Goal: Task Accomplishment & Management: Complete application form

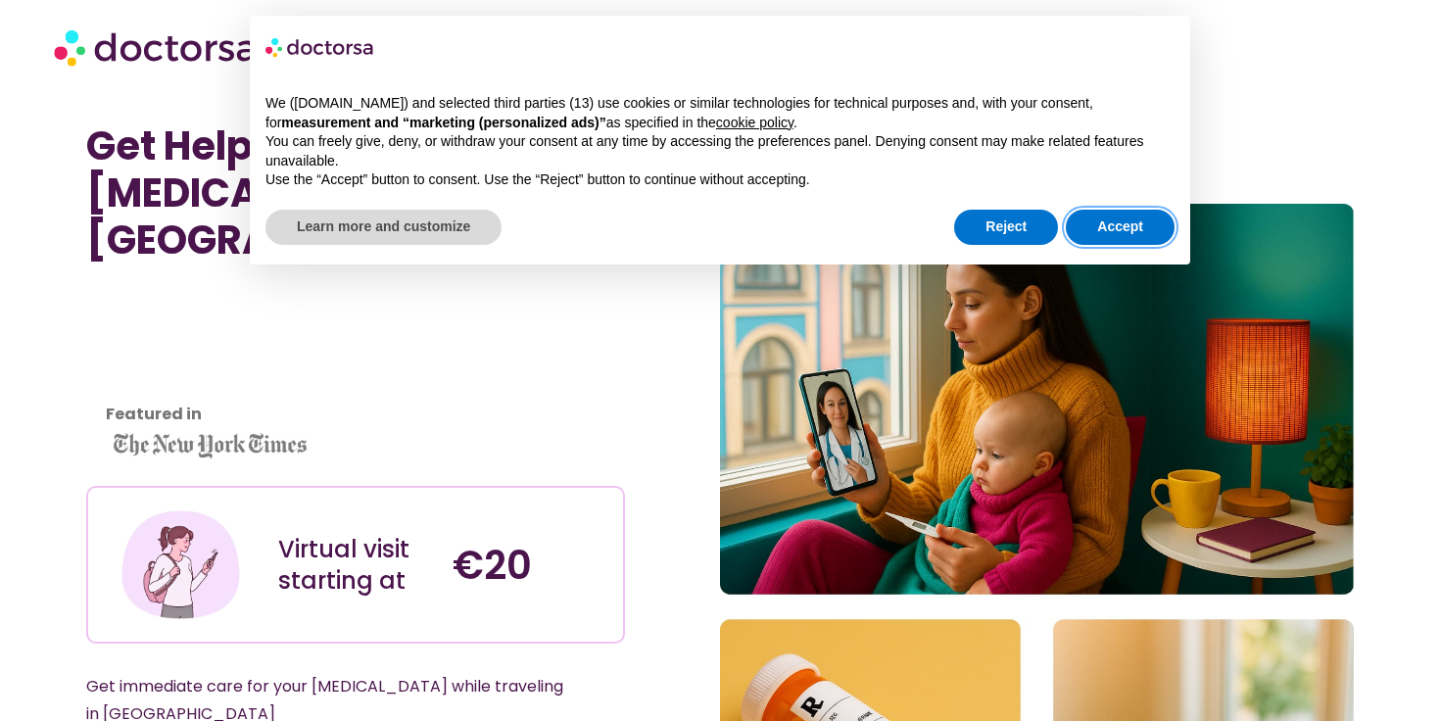
click at [1127, 210] on button "Accept" at bounding box center [1119, 227] width 109 height 35
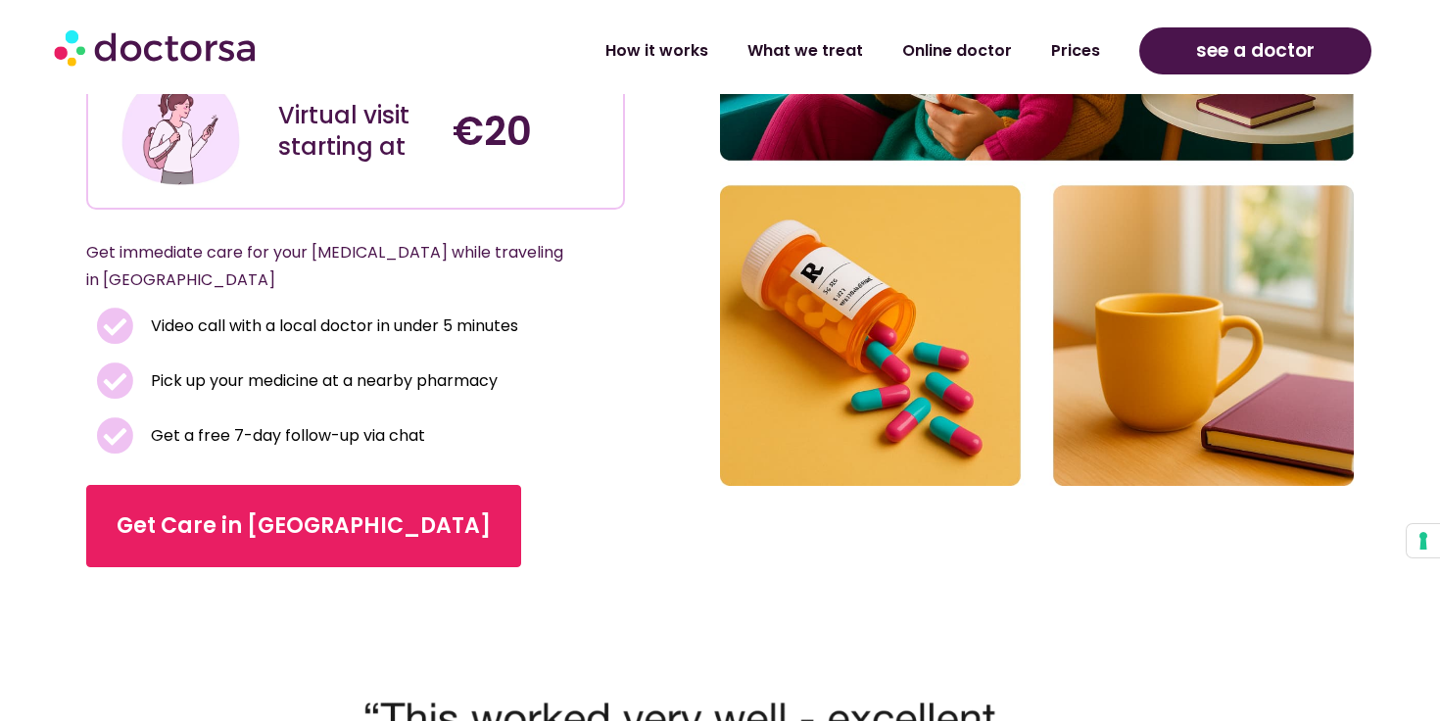
scroll to position [617, 0]
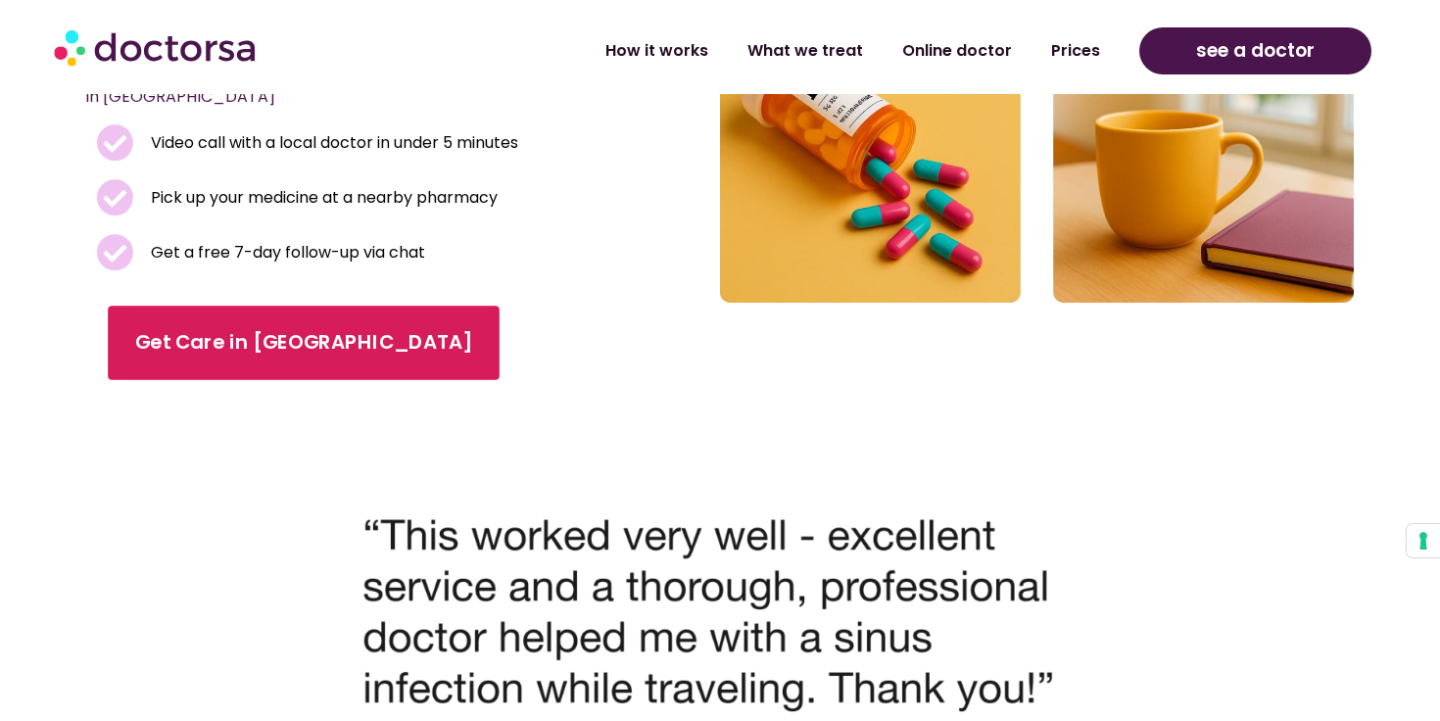
click at [218, 329] on span "Get Care in [GEOGRAPHIC_DATA]" at bounding box center [303, 343] width 337 height 28
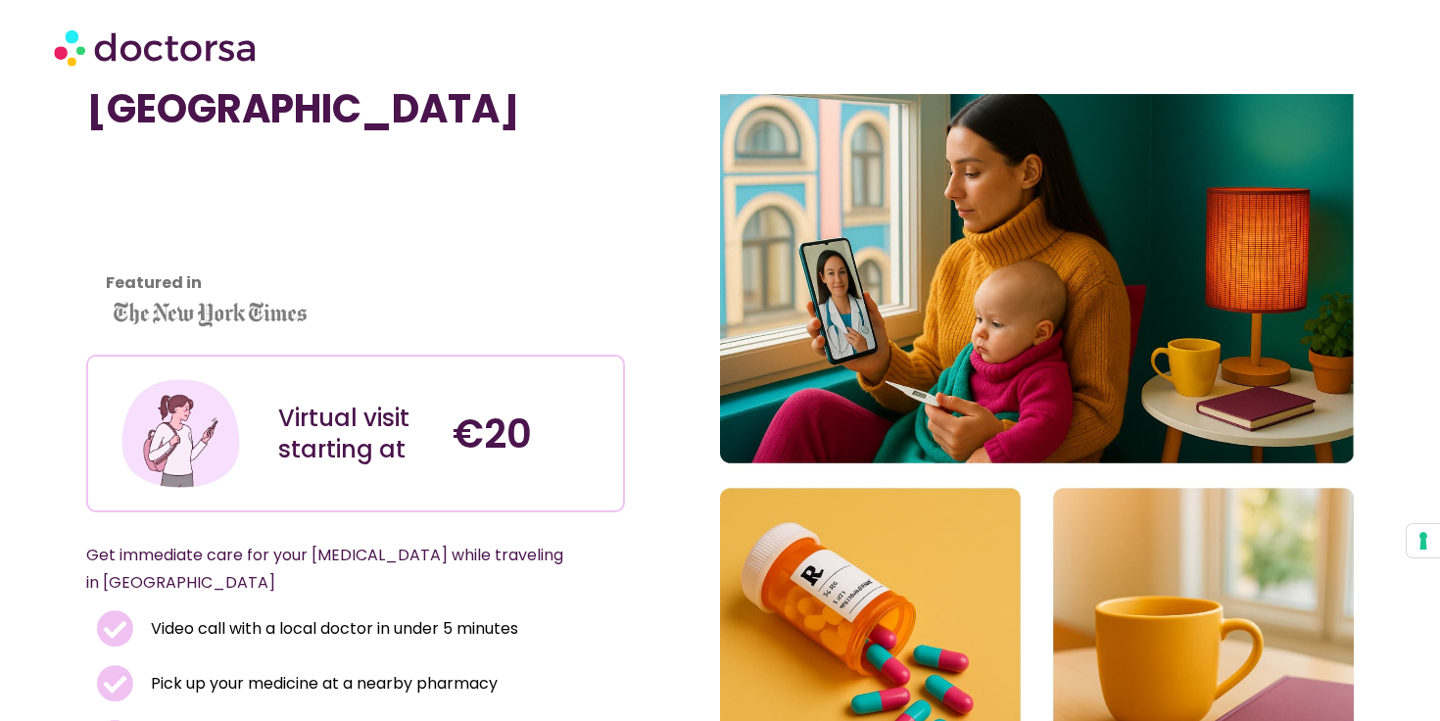
scroll to position [87, 0]
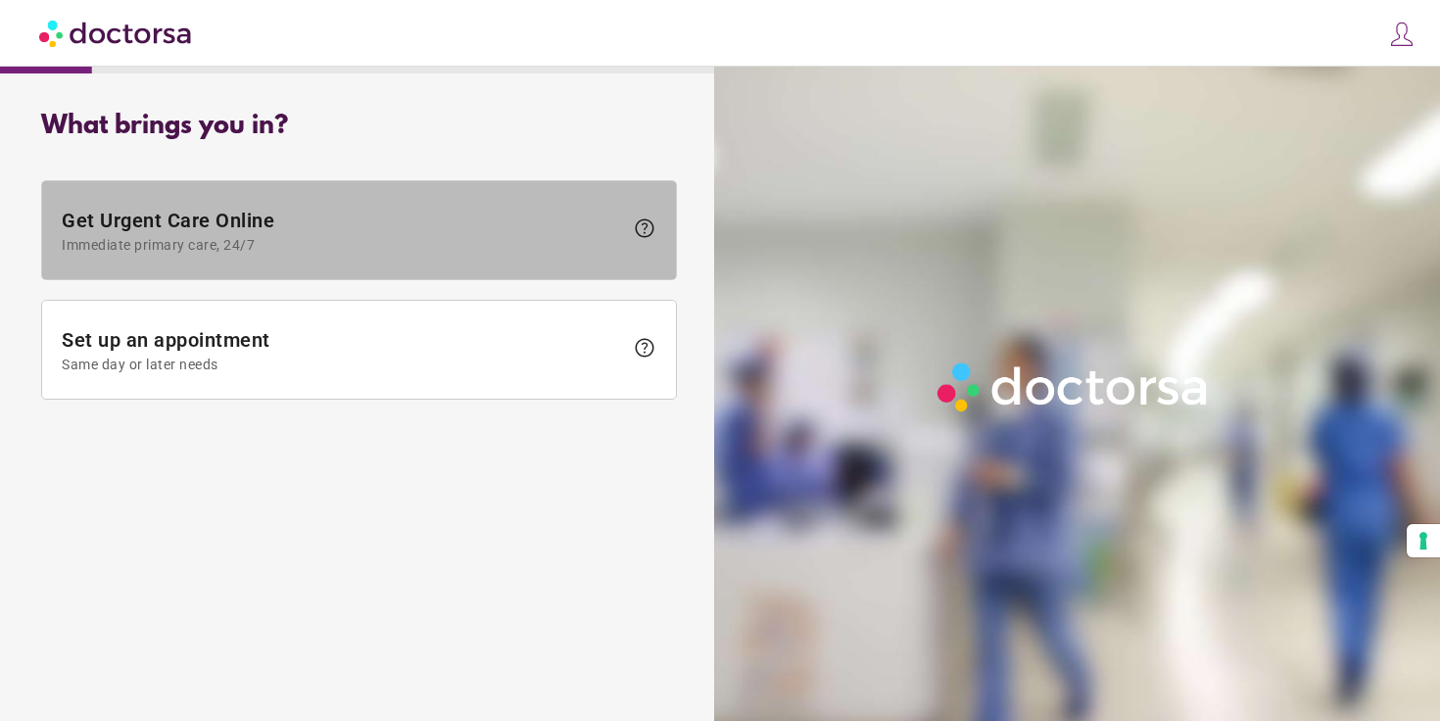
click at [386, 209] on span "Get Urgent Care Online Immediate primary care, 24/7" at bounding box center [342, 231] width 561 height 44
